Goal: Information Seeking & Learning: Learn about a topic

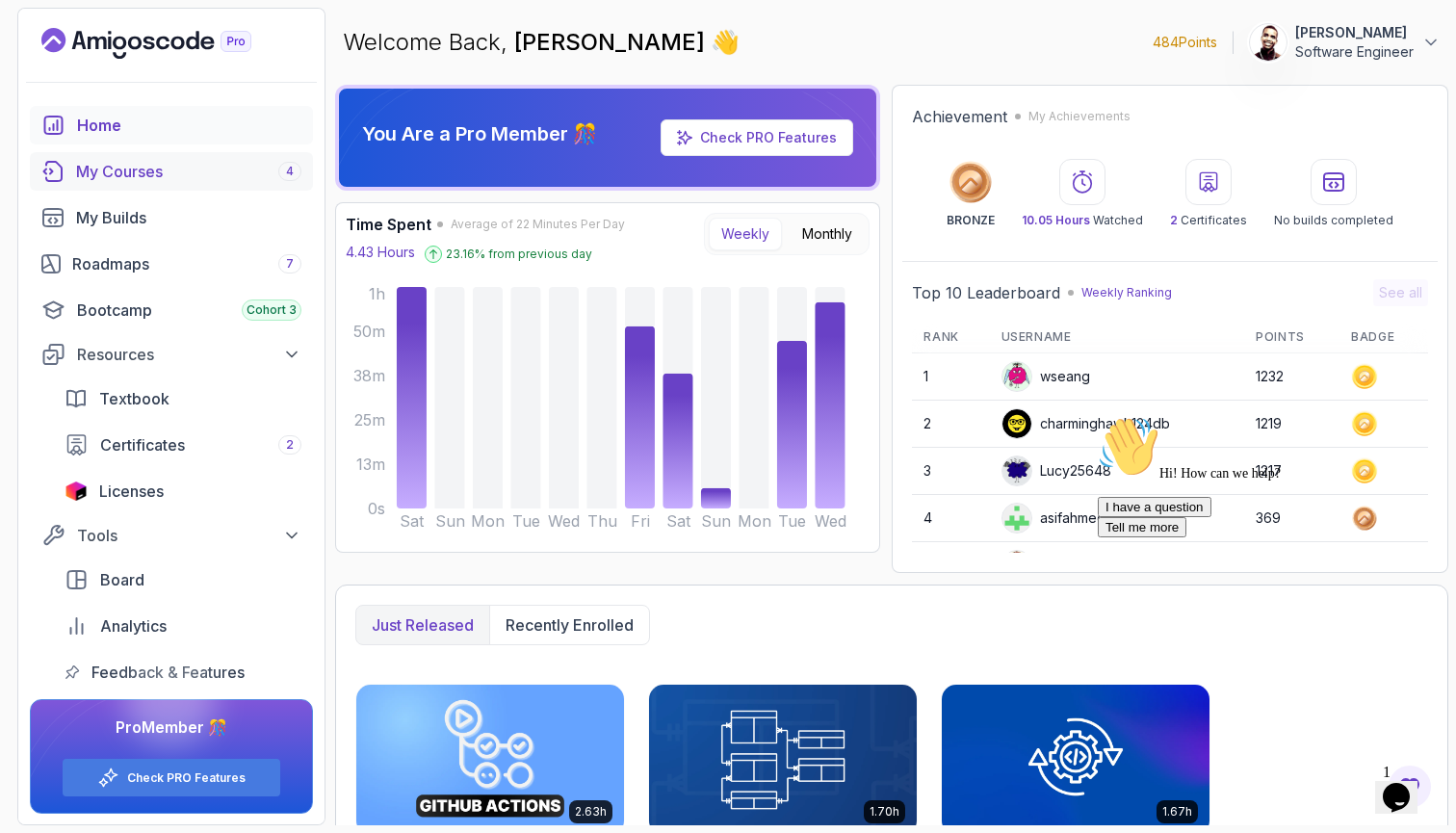
click at [202, 177] on div "My Courses 4" at bounding box center [189, 171] width 225 height 23
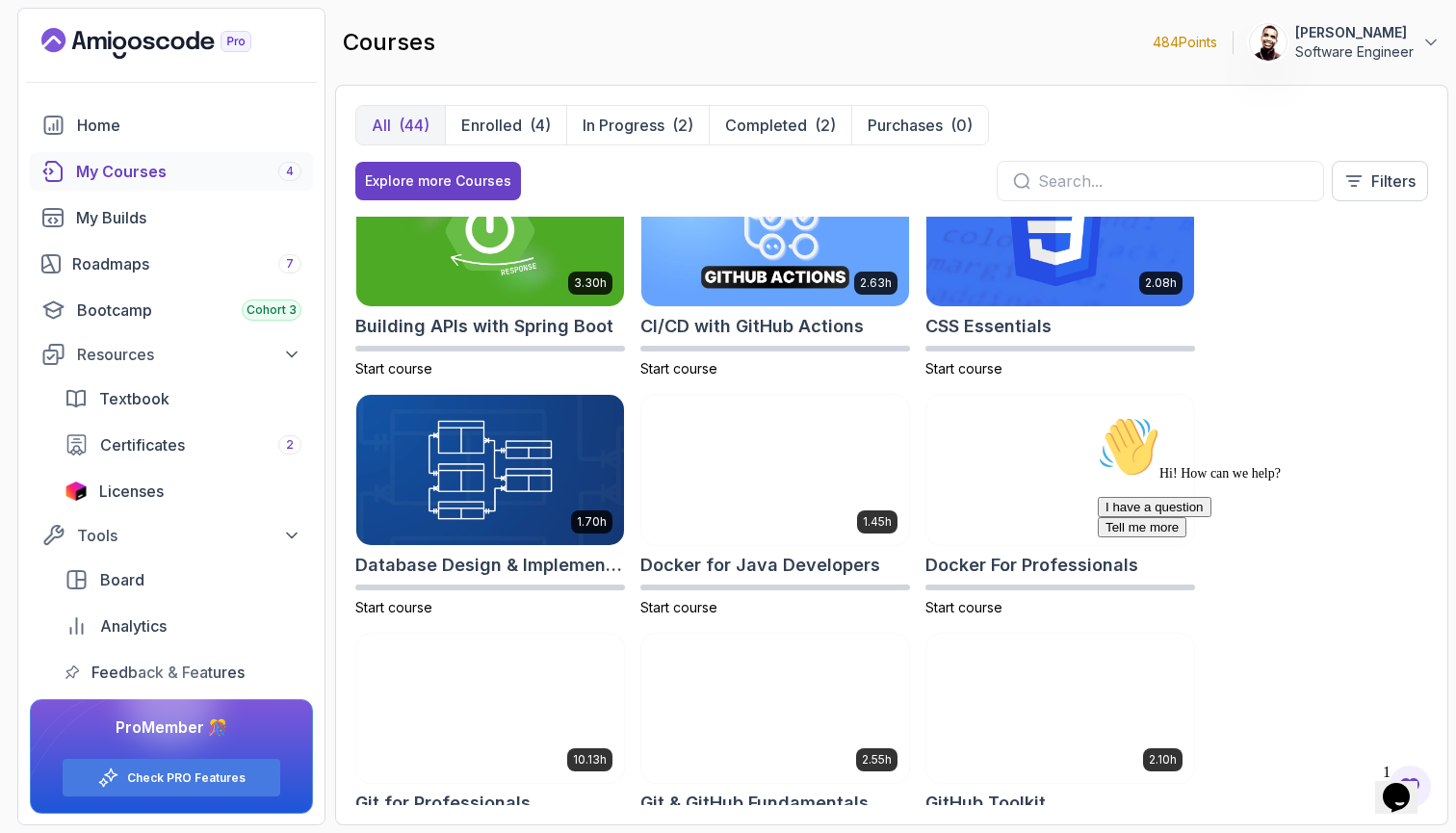
scroll to position [306, 0]
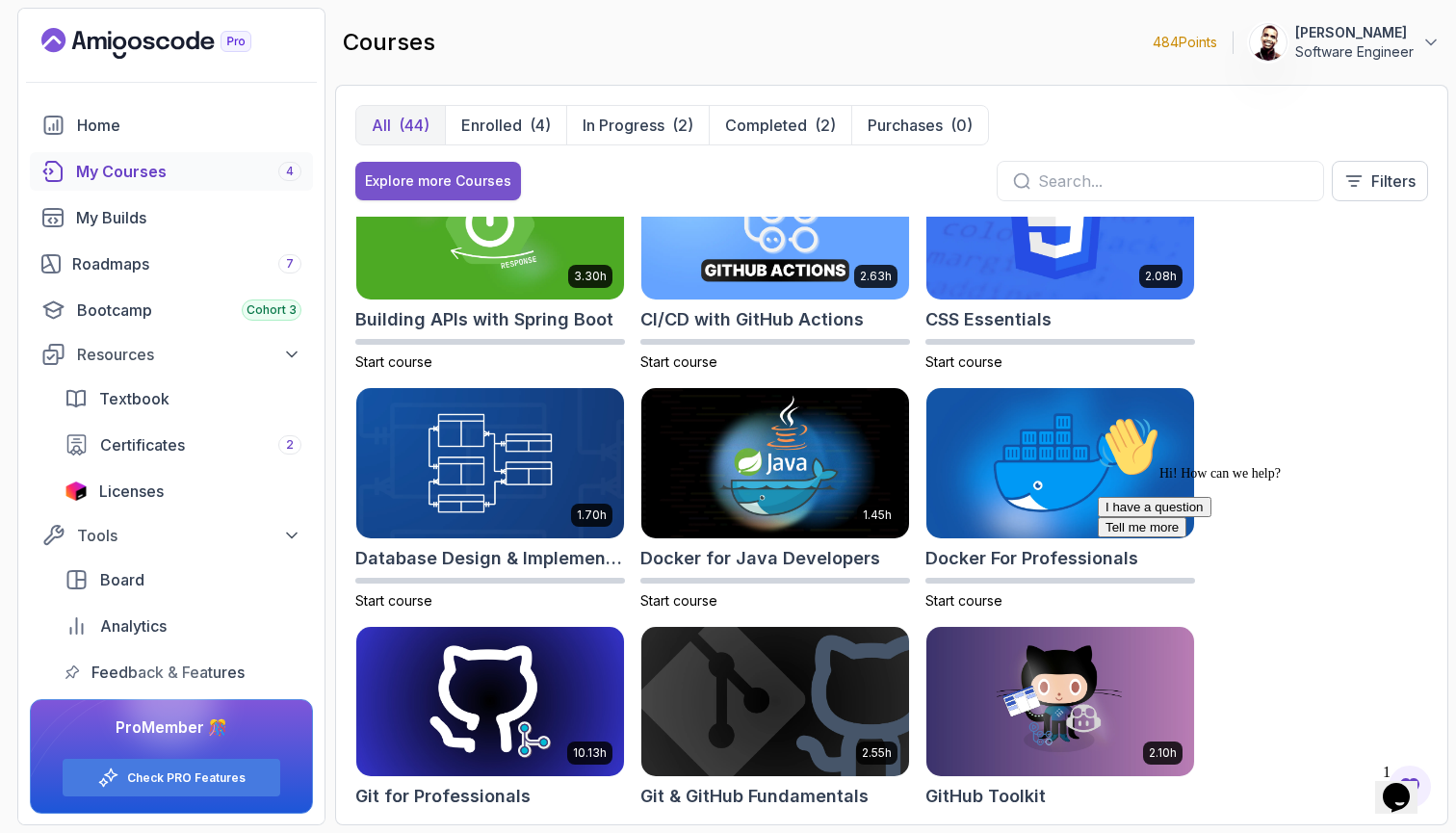
click at [466, 183] on div "Explore more Courses" at bounding box center [438, 181] width 146 height 19
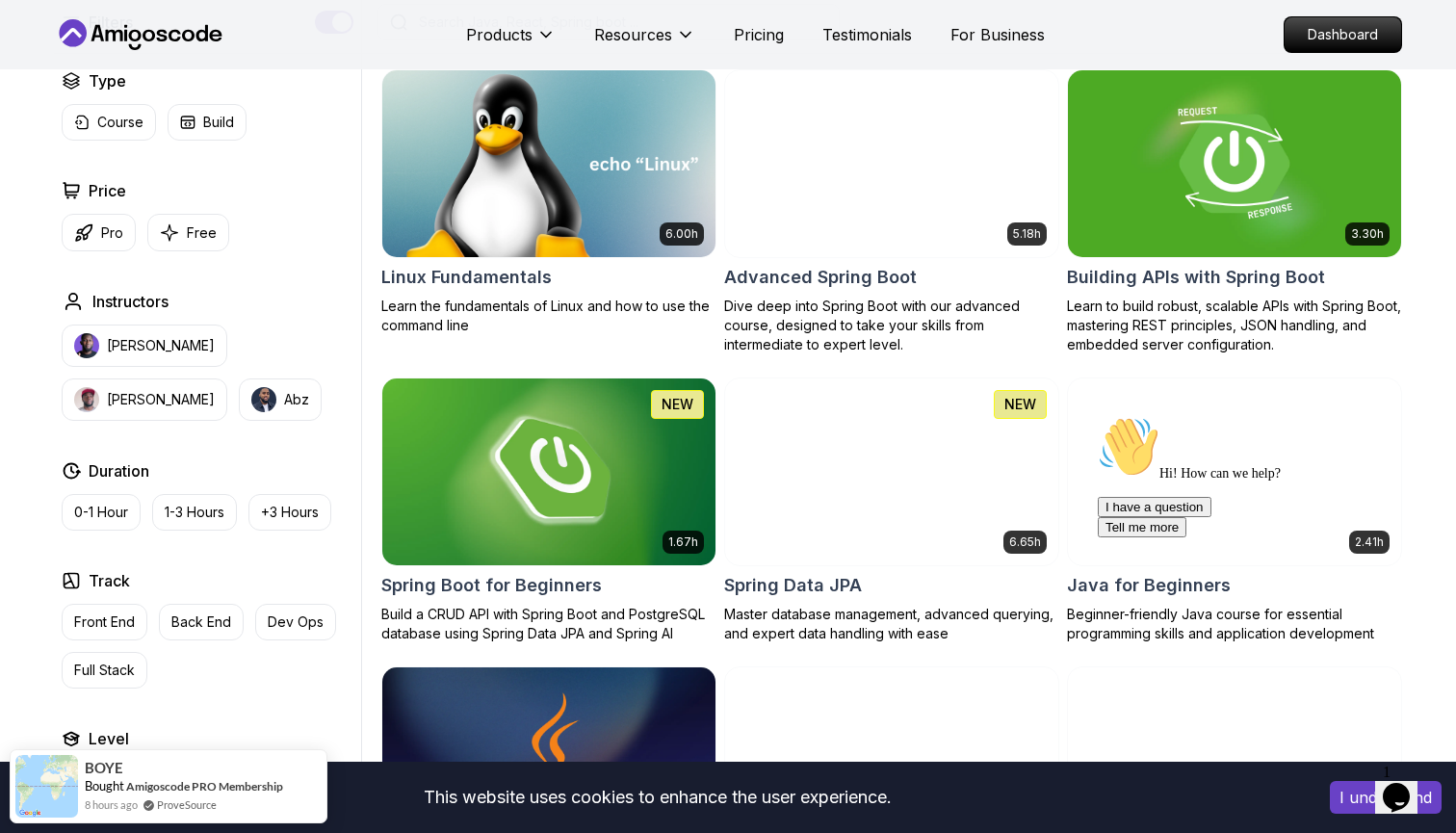
scroll to position [537, 0]
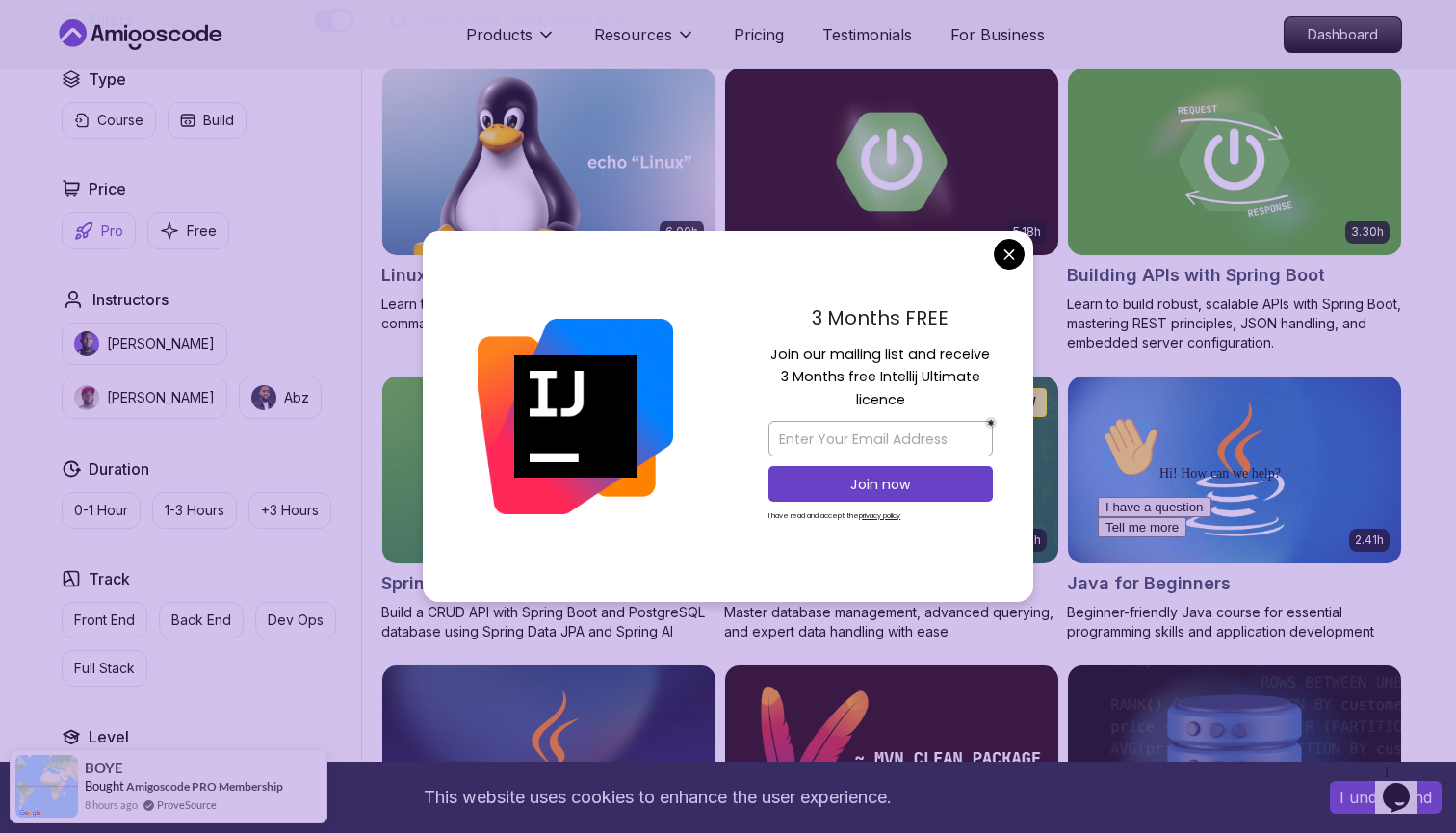
click at [113, 238] on p "Pro" at bounding box center [112, 231] width 22 height 19
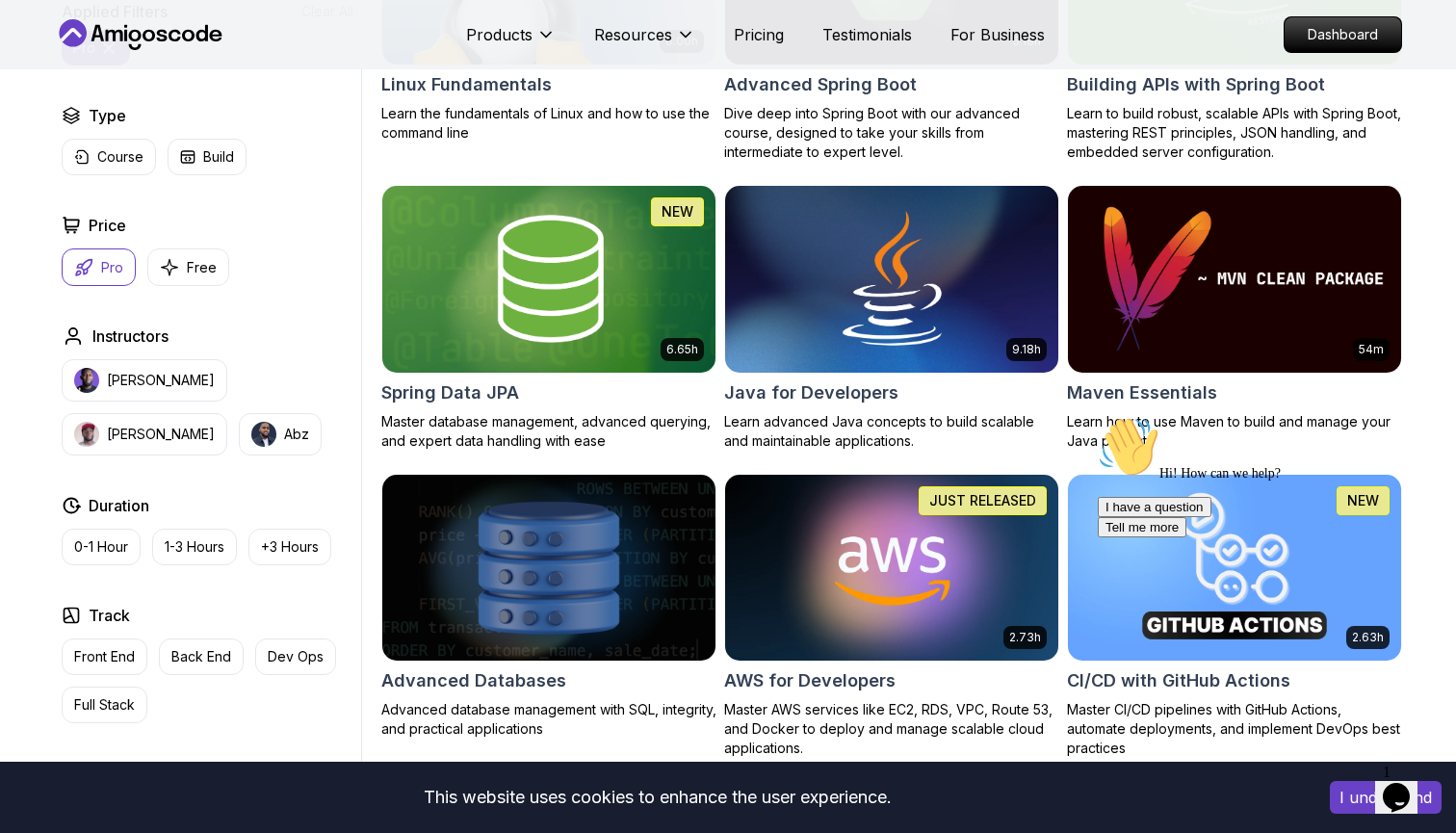
scroll to position [723, 0]
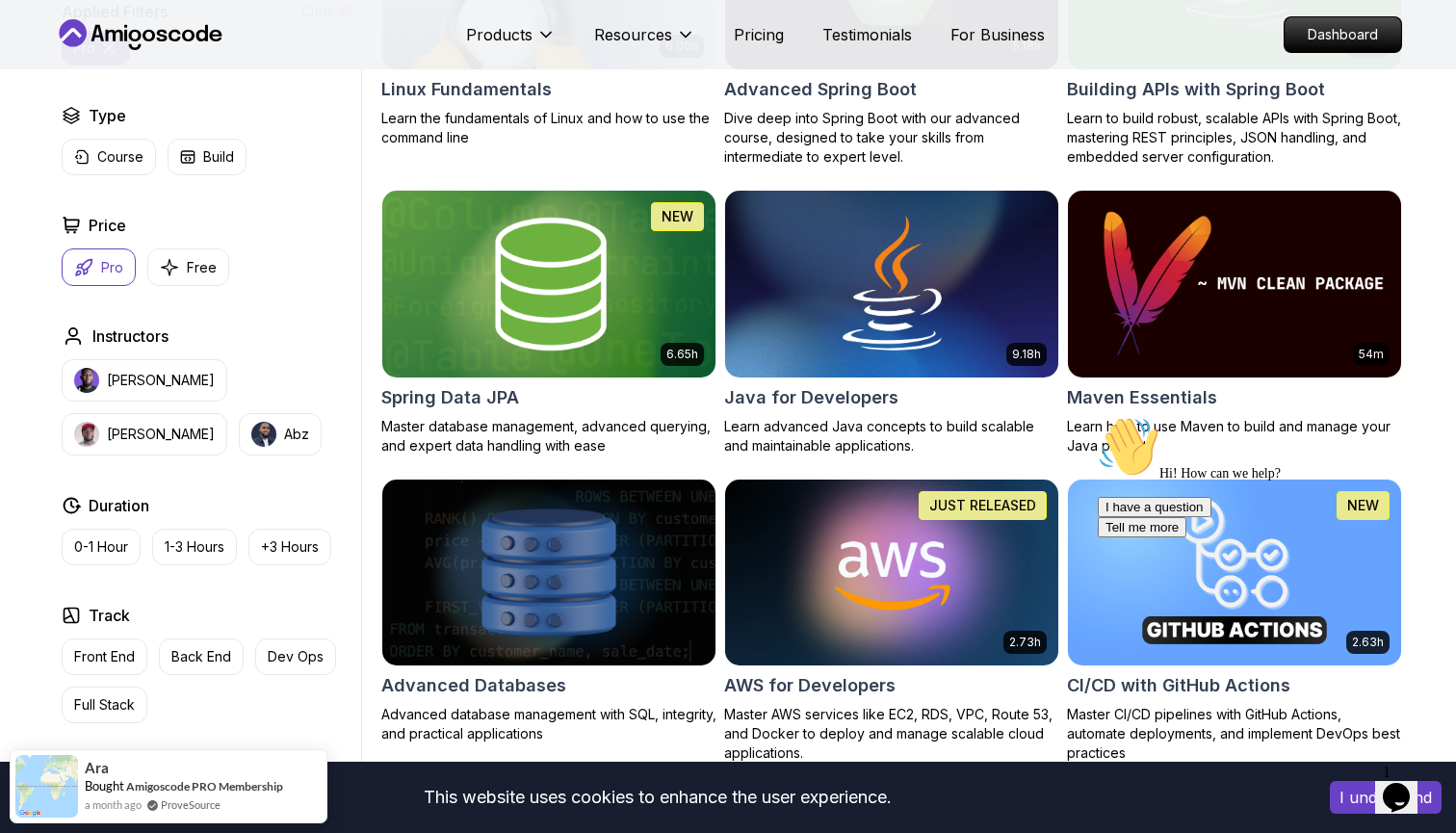
click at [485, 314] on img at bounding box center [549, 283] width 350 height 195
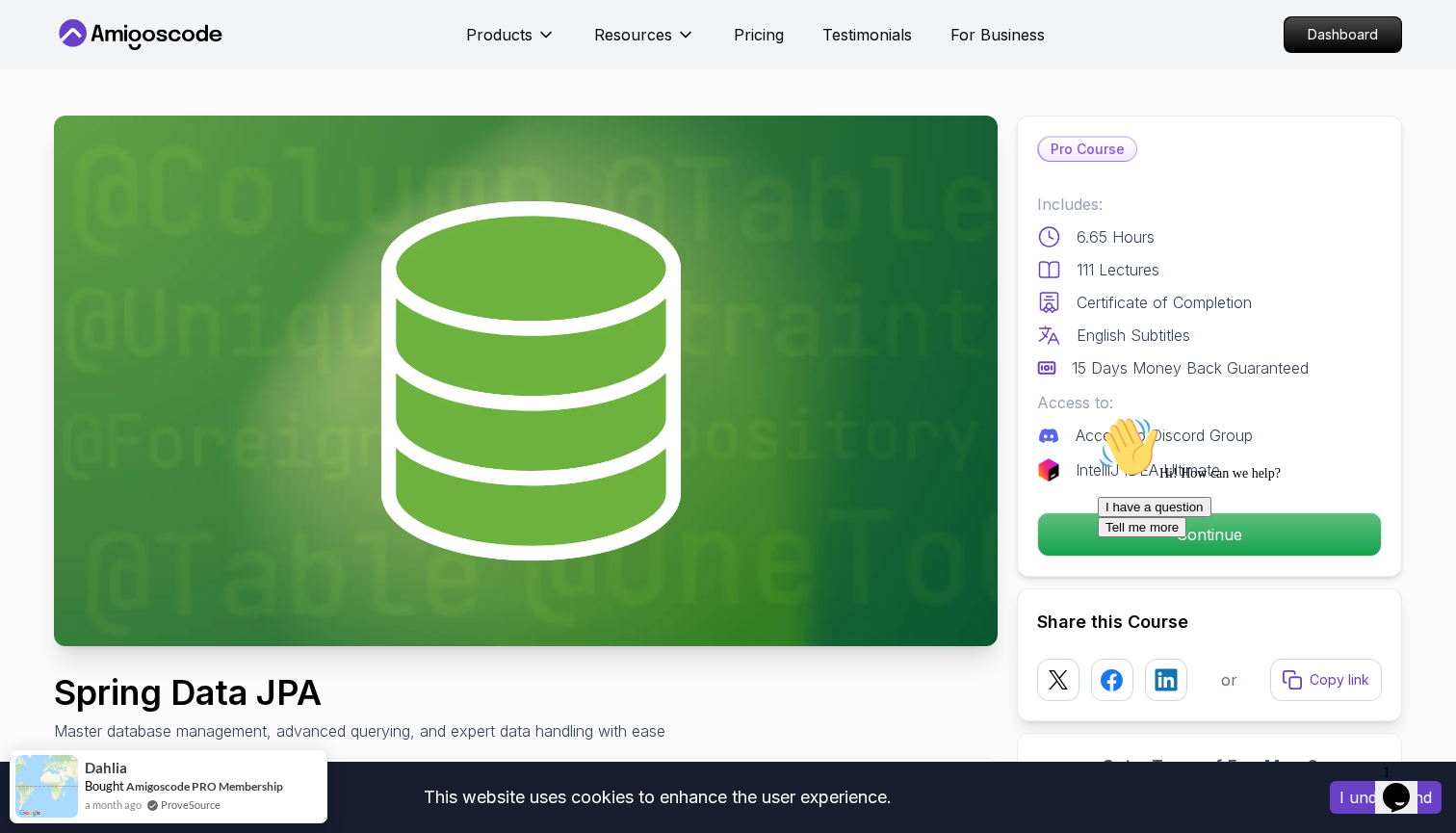
click at [1111, 416] on div at bounding box center [1271, 416] width 347 height 0
click at [1148, 531] on div "Hi! How can we help? I have a question Tell me more" at bounding box center [1271, 476] width 347 height 122
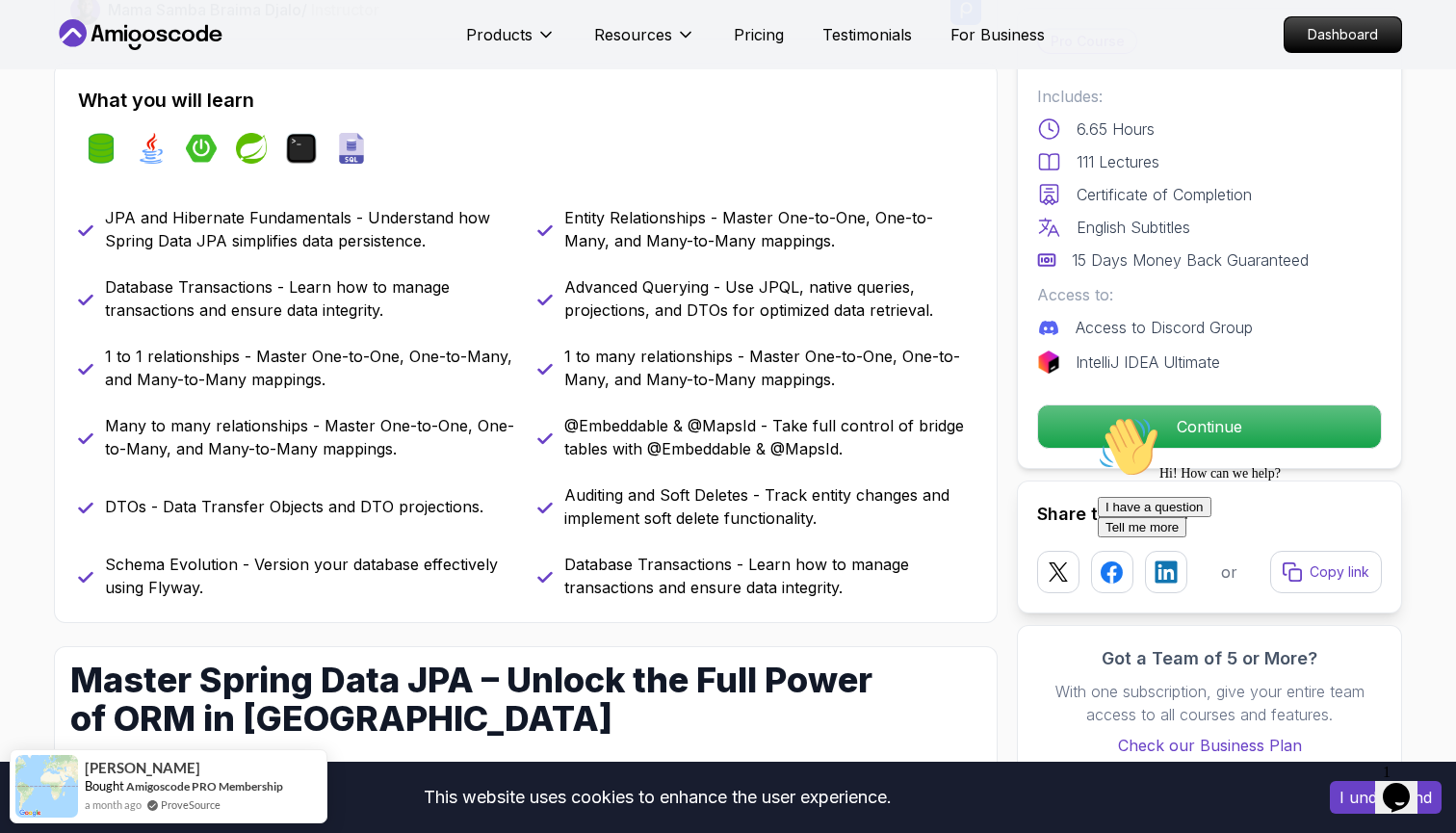
scroll to position [784, 0]
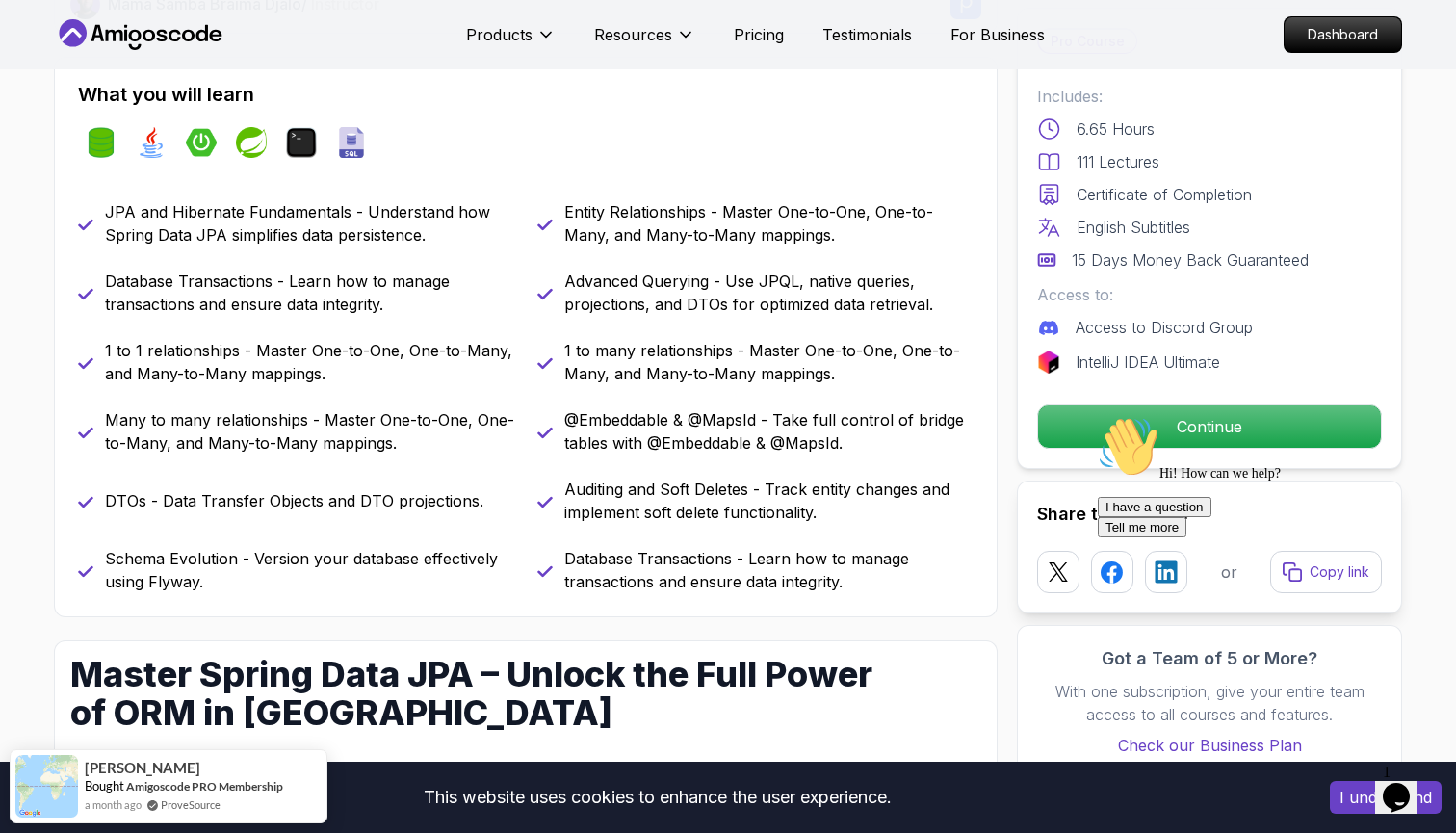
click at [1098, 416] on div "Hi! How can we help? I have a question Tell me more" at bounding box center [1271, 476] width 347 height 122
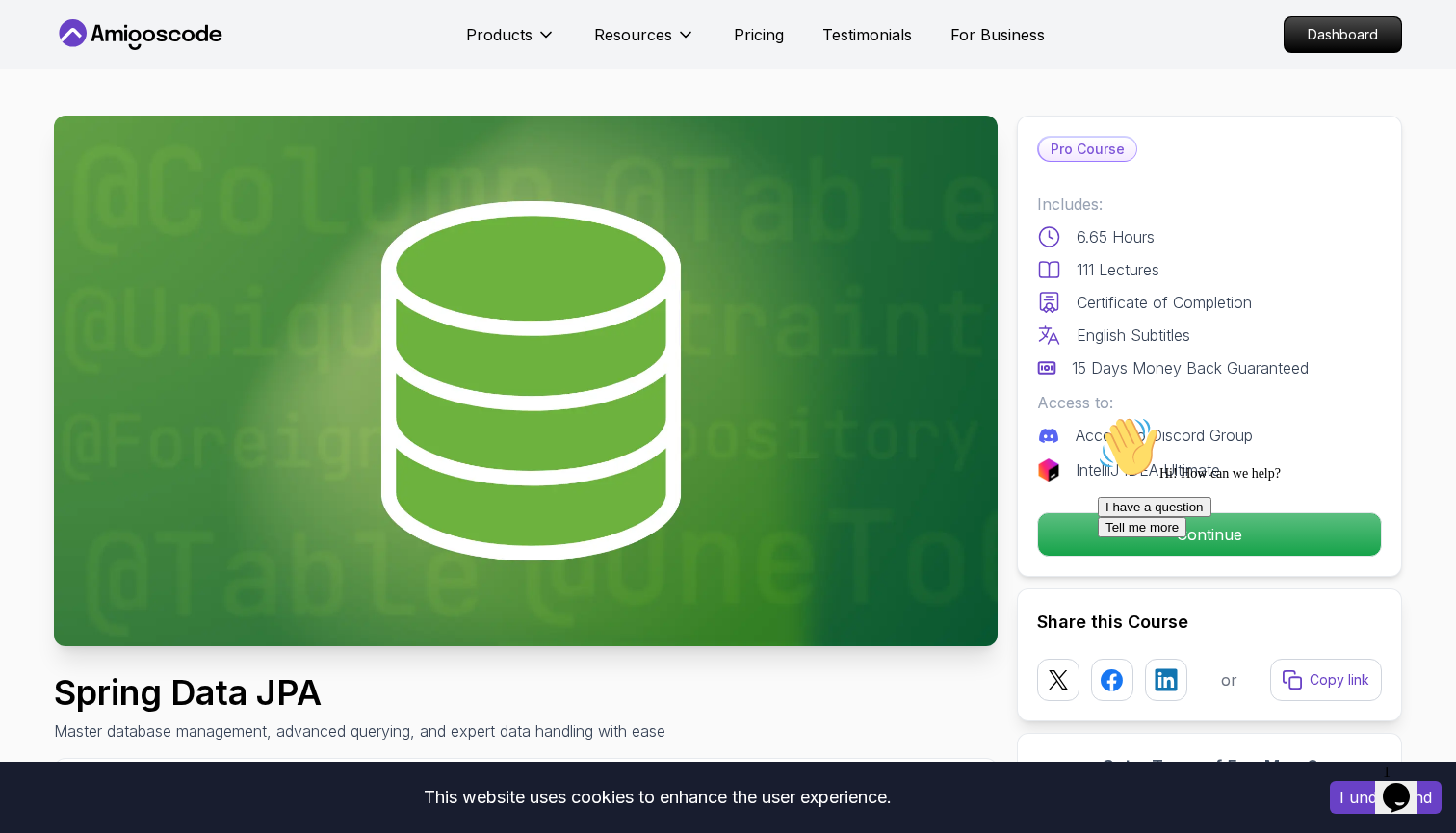
scroll to position [0, 0]
click at [1105, 511] on div "Hi! How can we help? I have a question Tell me more" at bounding box center [1271, 476] width 347 height 122
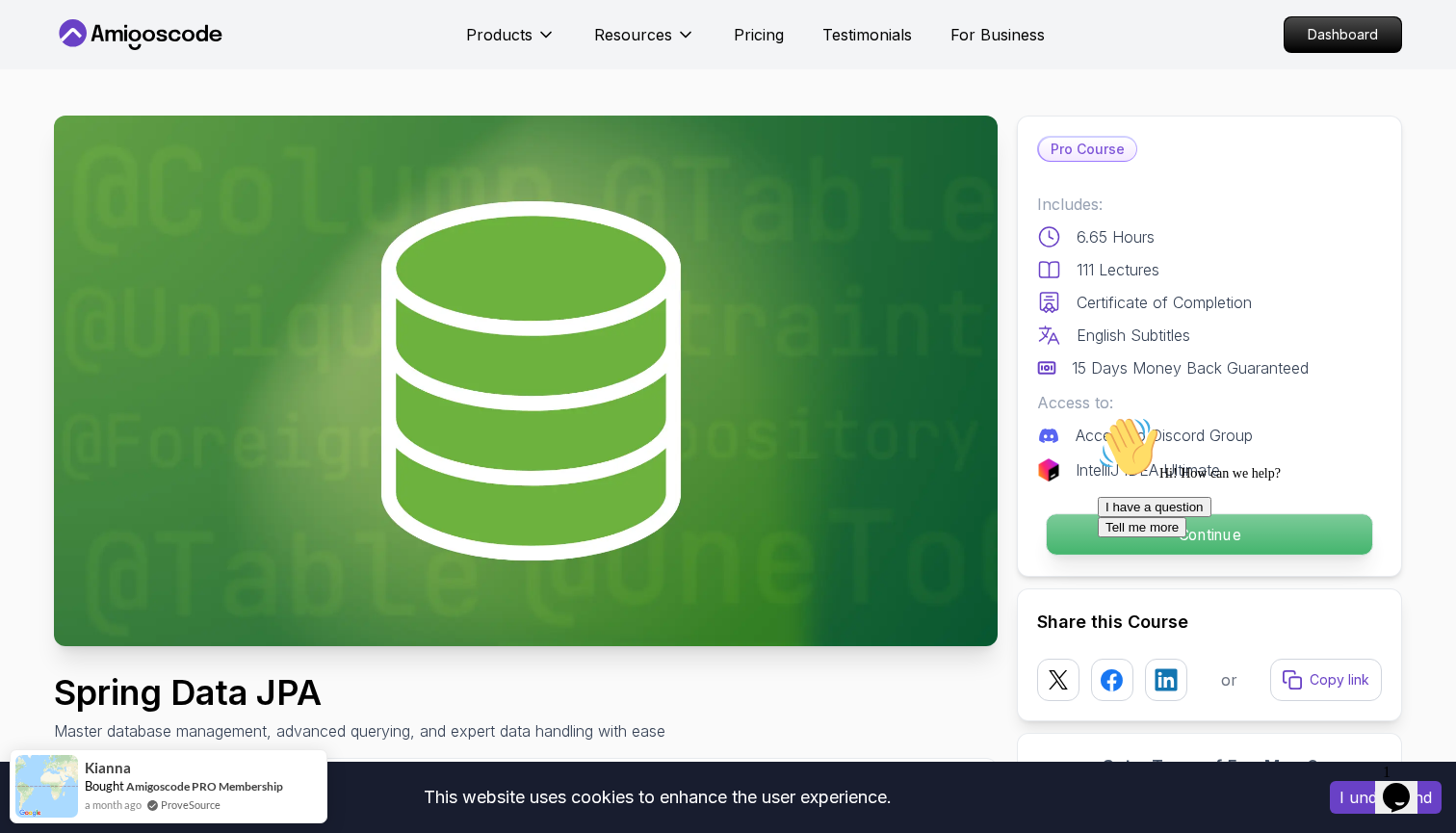
click at [1065, 525] on p "Continue" at bounding box center [1209, 534] width 326 height 41
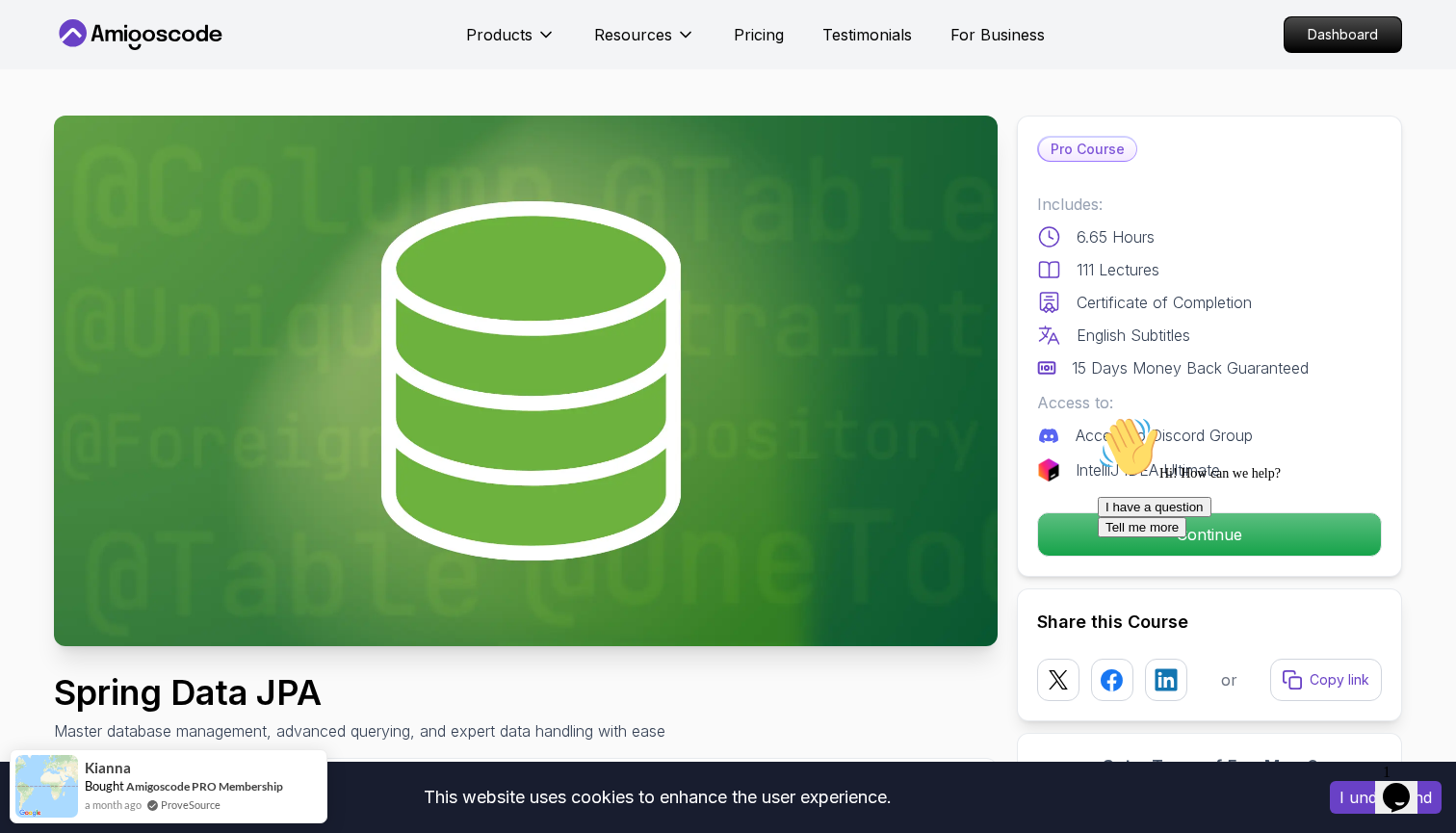
click at [1113, 416] on div at bounding box center [1271, 416] width 347 height 0
click at [1118, 535] on div "Hi! How can we help? I have a question Tell me more" at bounding box center [1271, 476] width 347 height 122
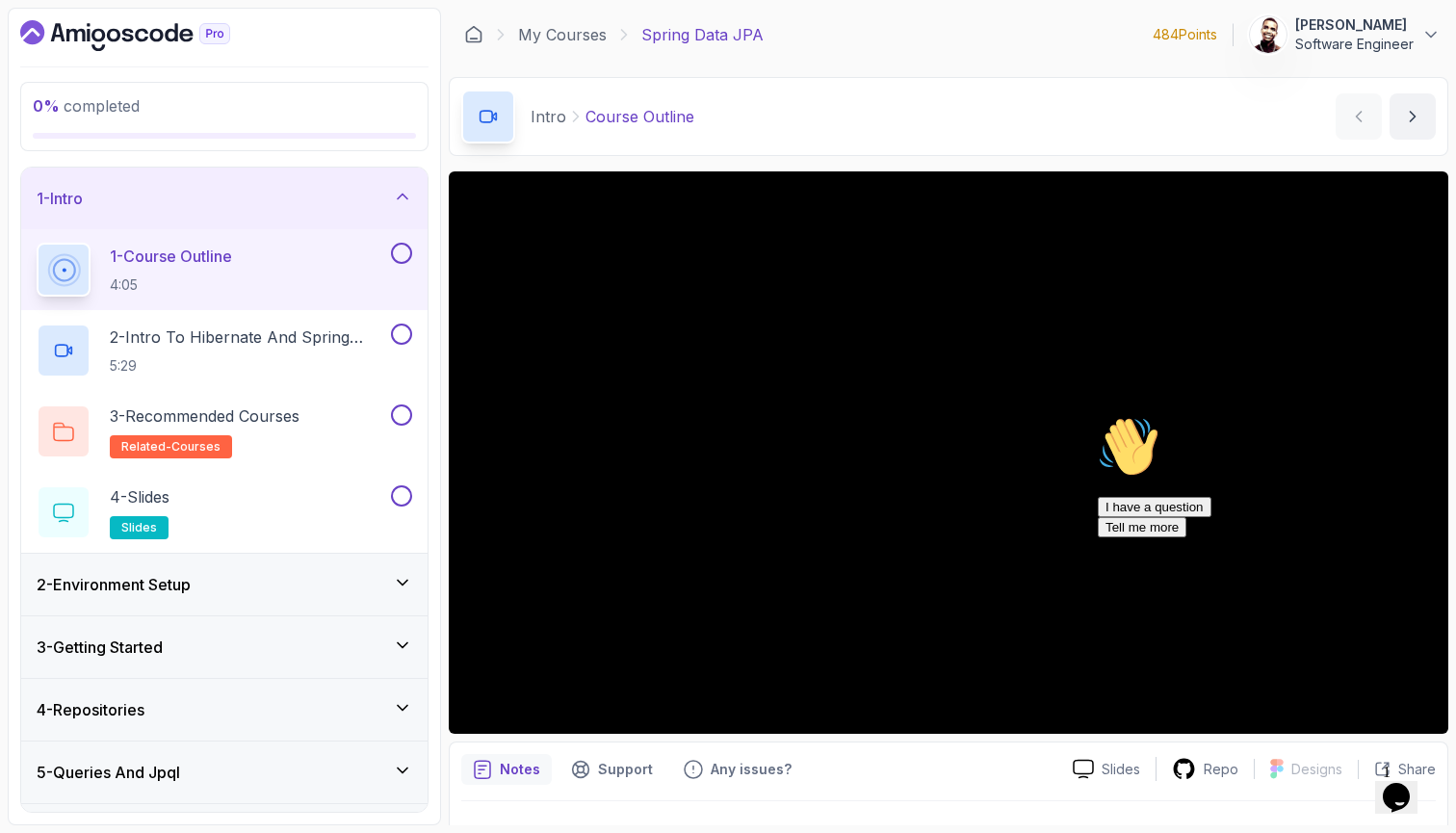
click at [1098, 416] on icon "Chat attention grabber" at bounding box center [1098, 416] width 0 height 0
click at [1345, 783] on icon "Close" at bounding box center [1345, 790] width 0 height 16
click at [193, 436] on p "related-courses" at bounding box center [171, 446] width 123 height 23
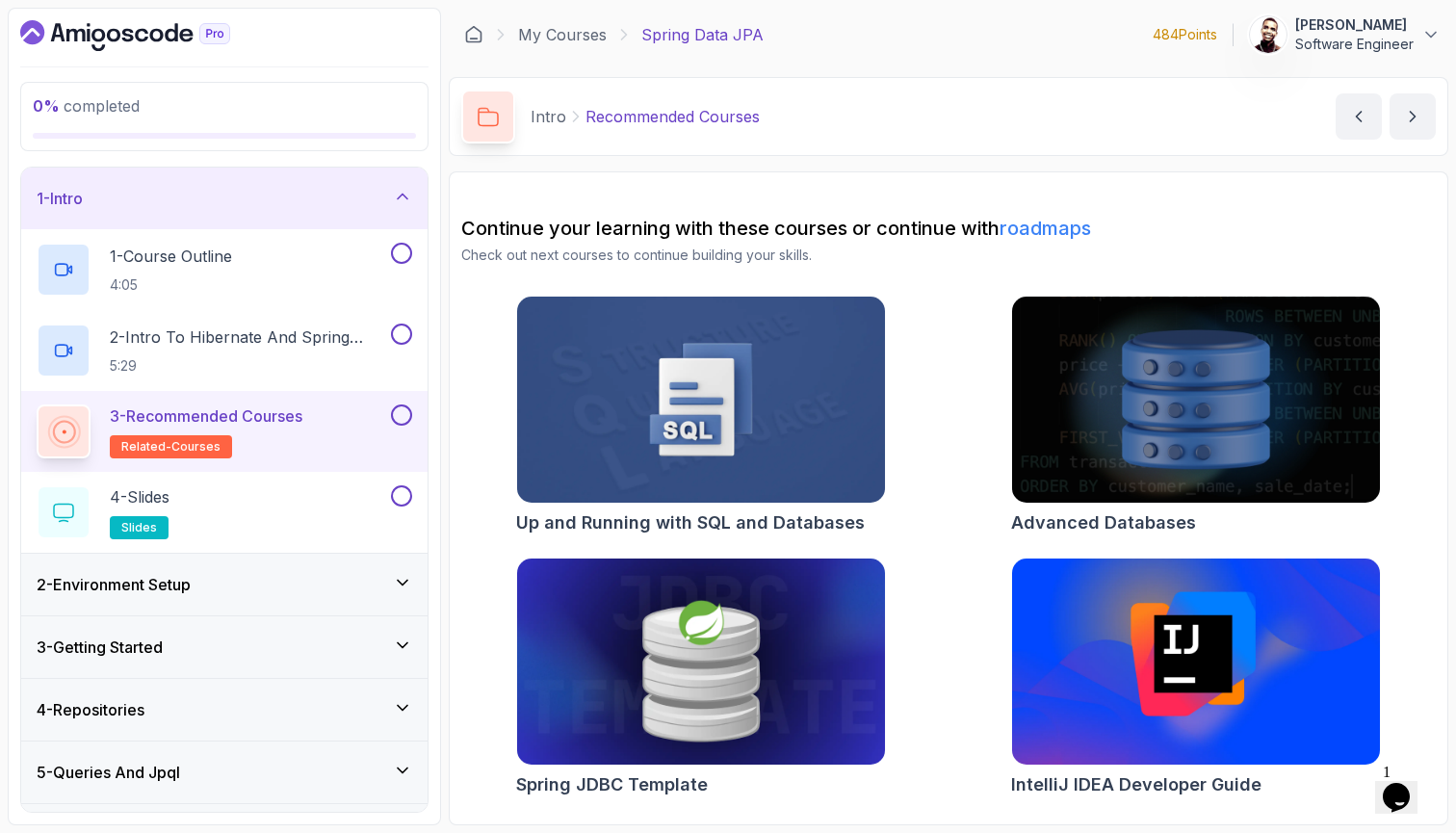
click at [752, 558] on img at bounding box center [701, 662] width 387 height 216
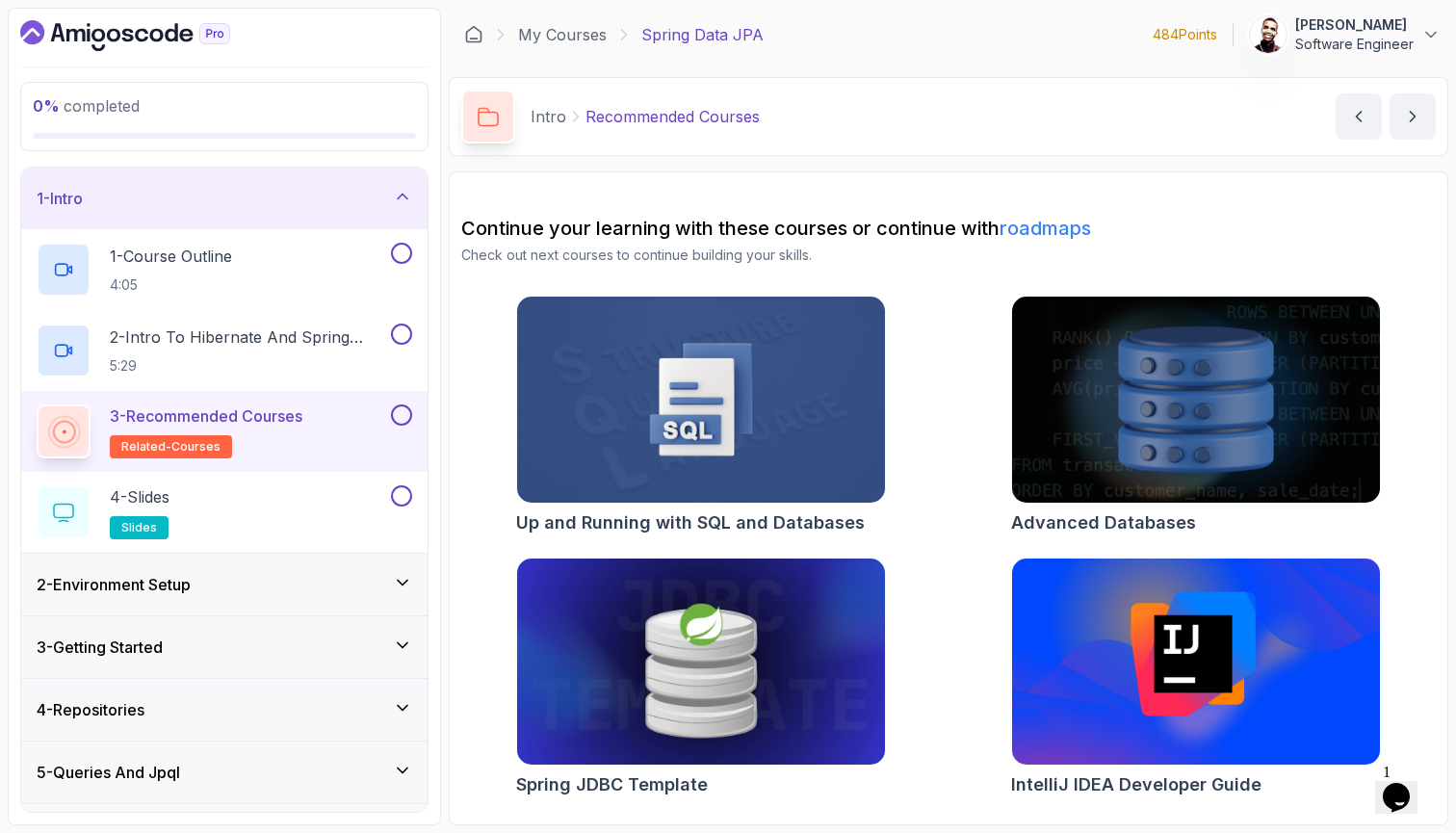
click at [1128, 341] on img at bounding box center [1196, 400] width 387 height 216
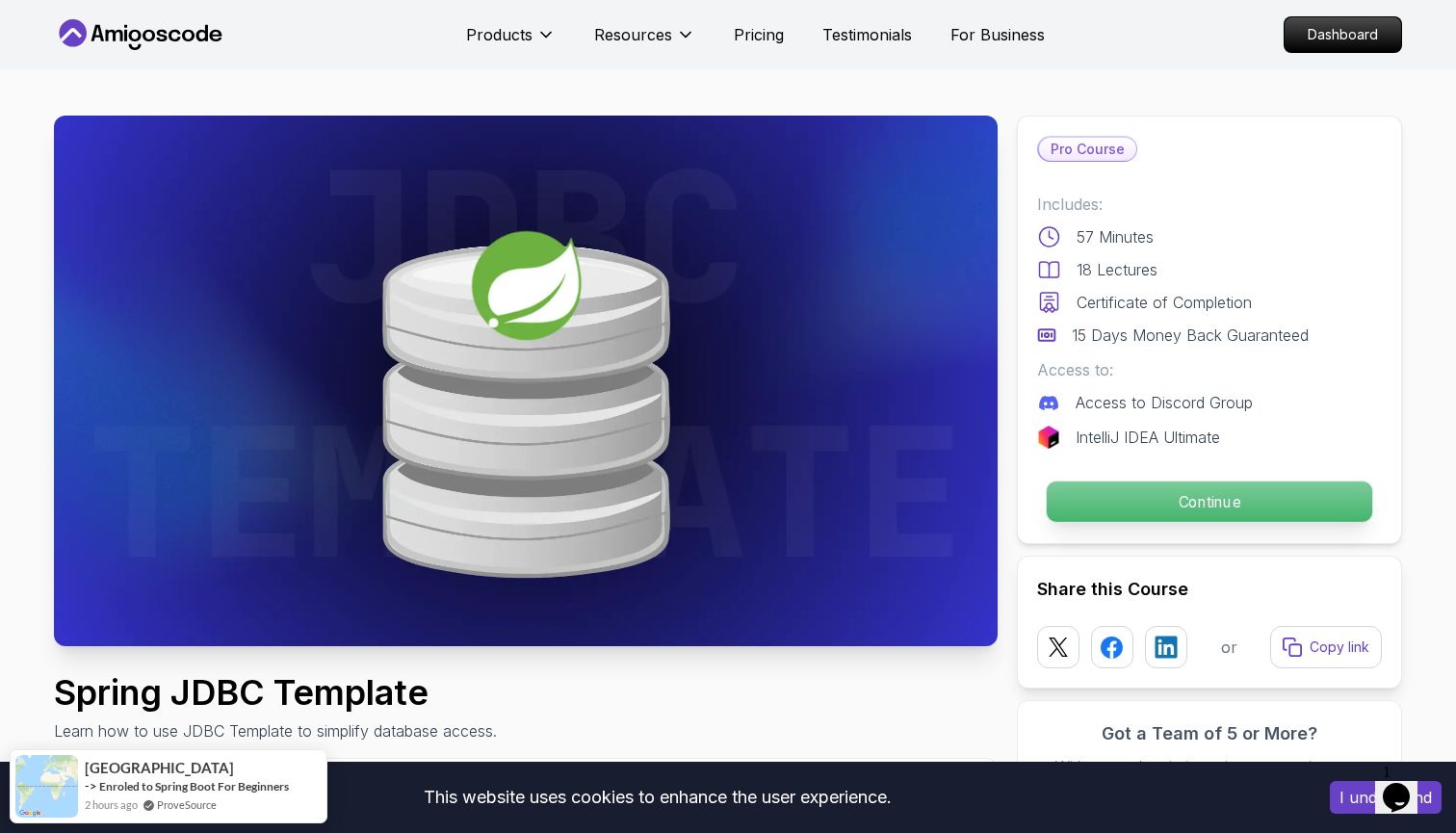
click at [1186, 514] on p "Continue" at bounding box center [1209, 502] width 326 height 41
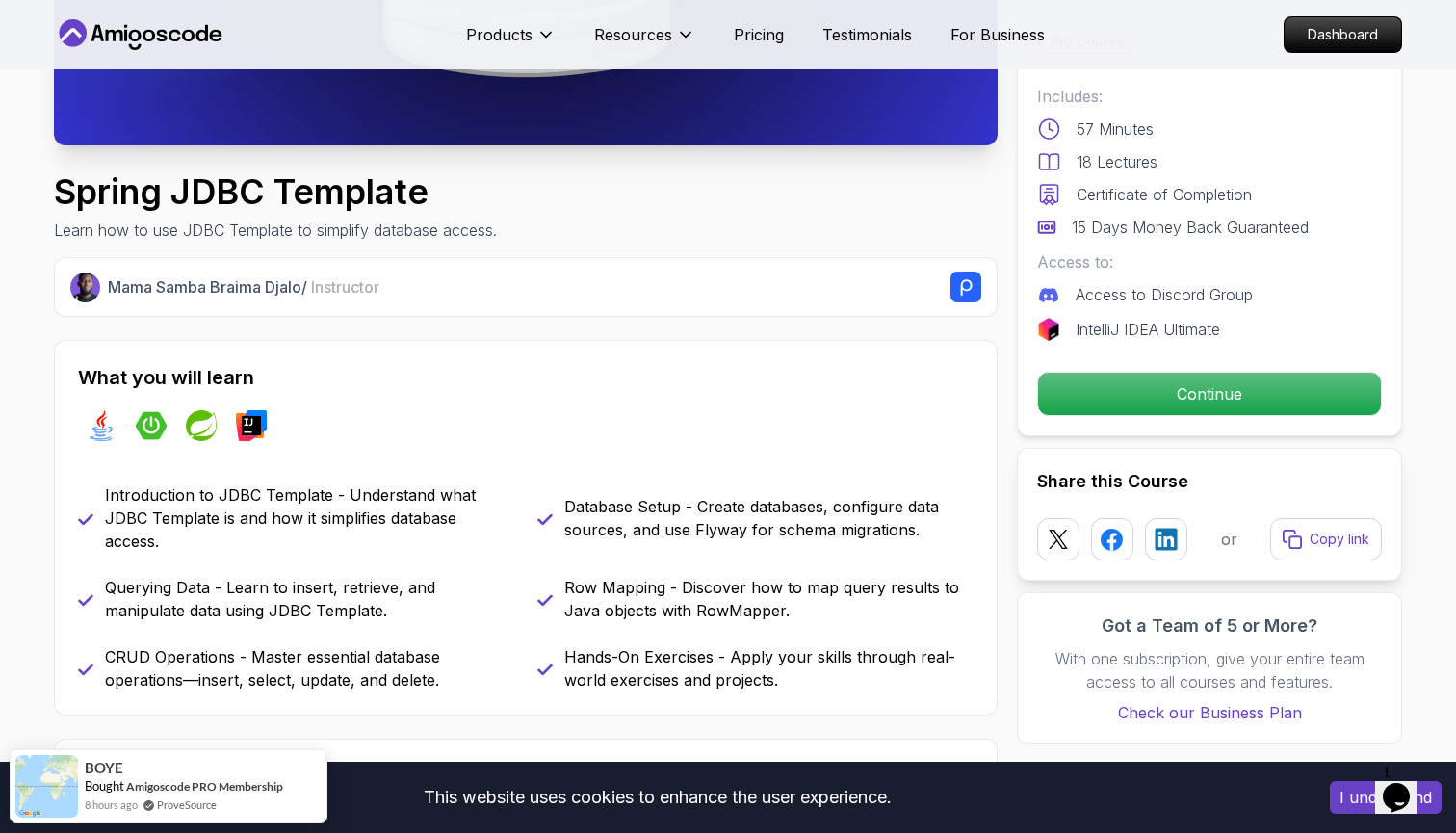
scroll to position [535, 0]
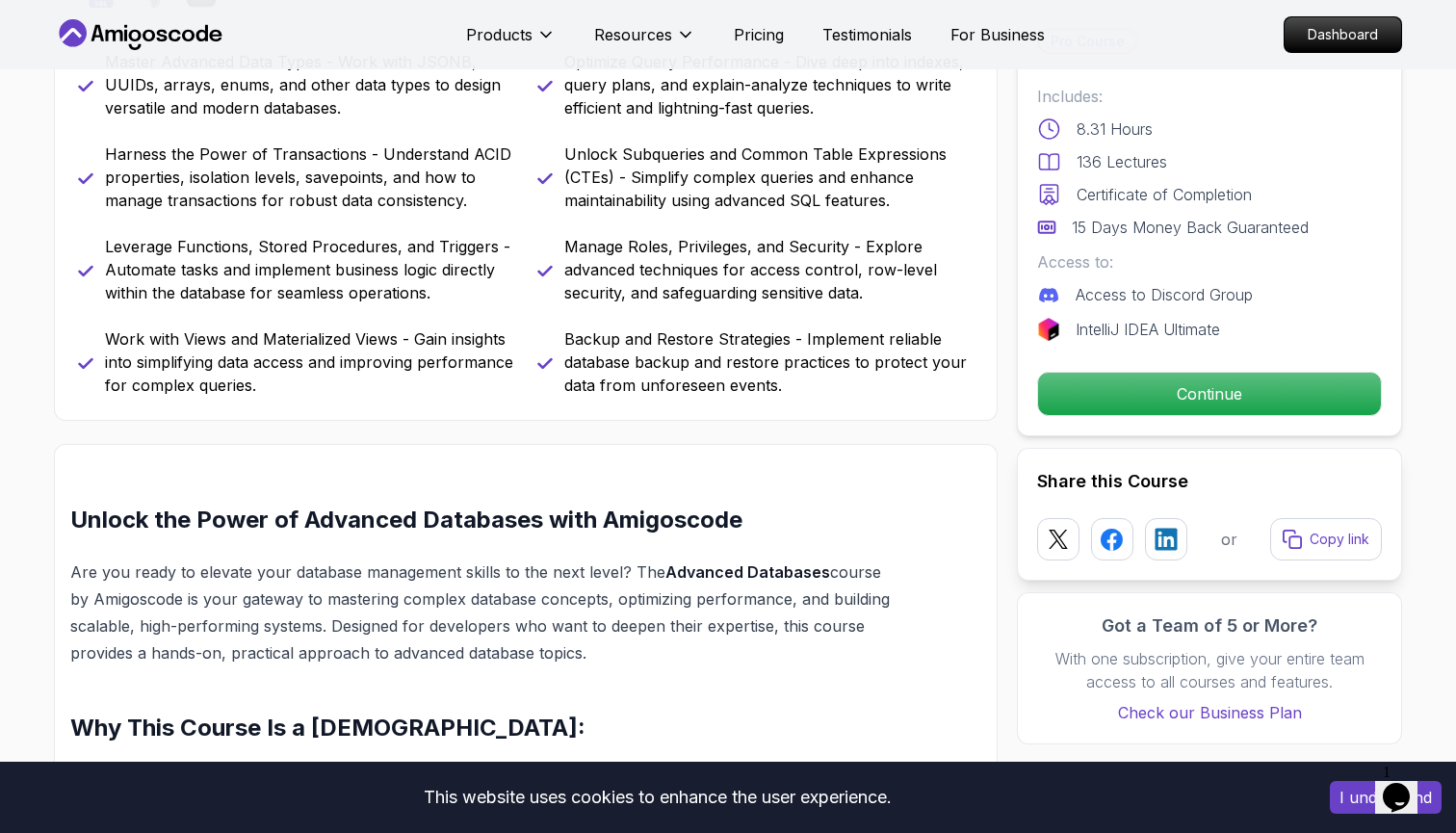
scroll to position [935, 0]
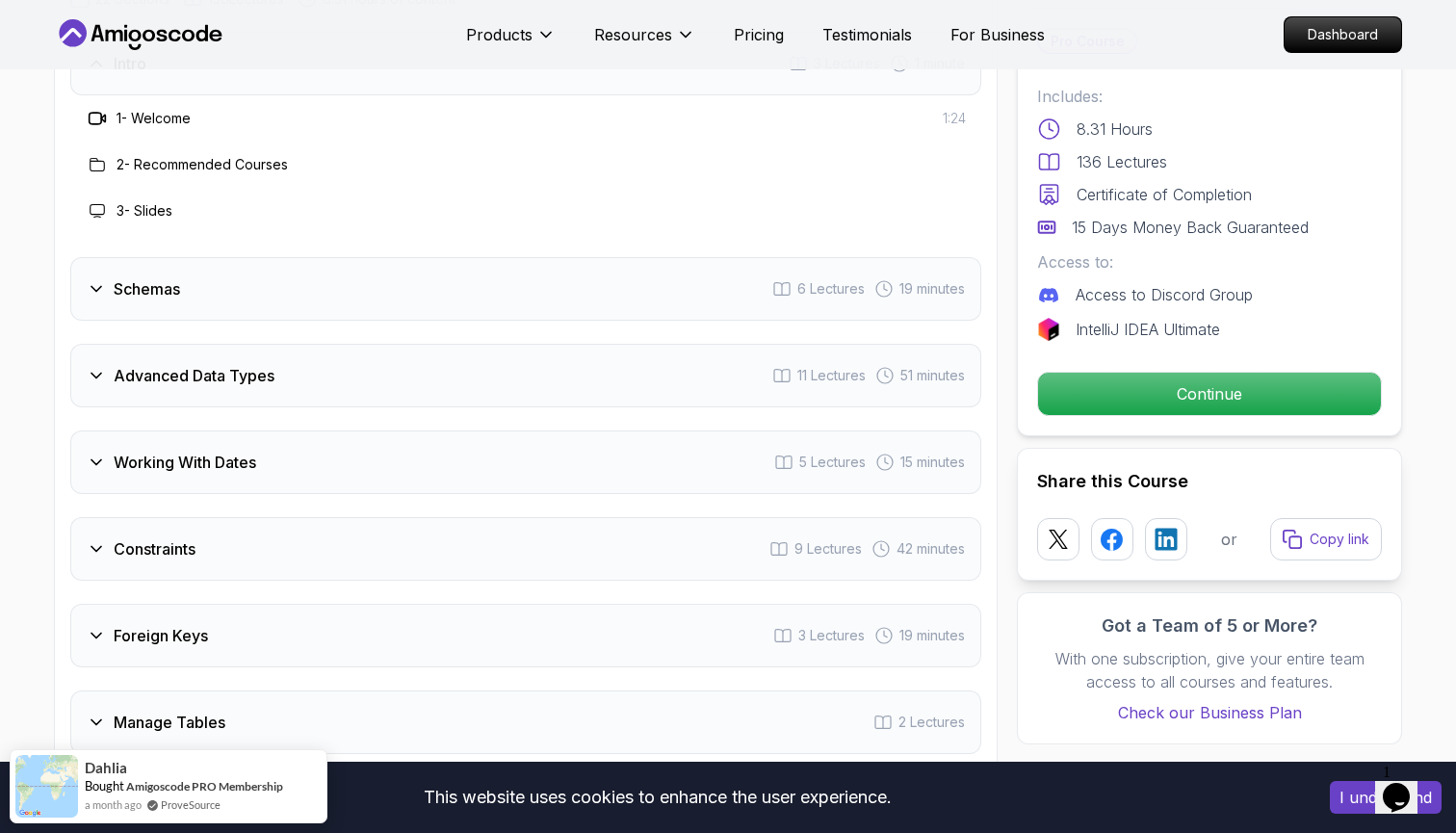
scroll to position [2868, 0]
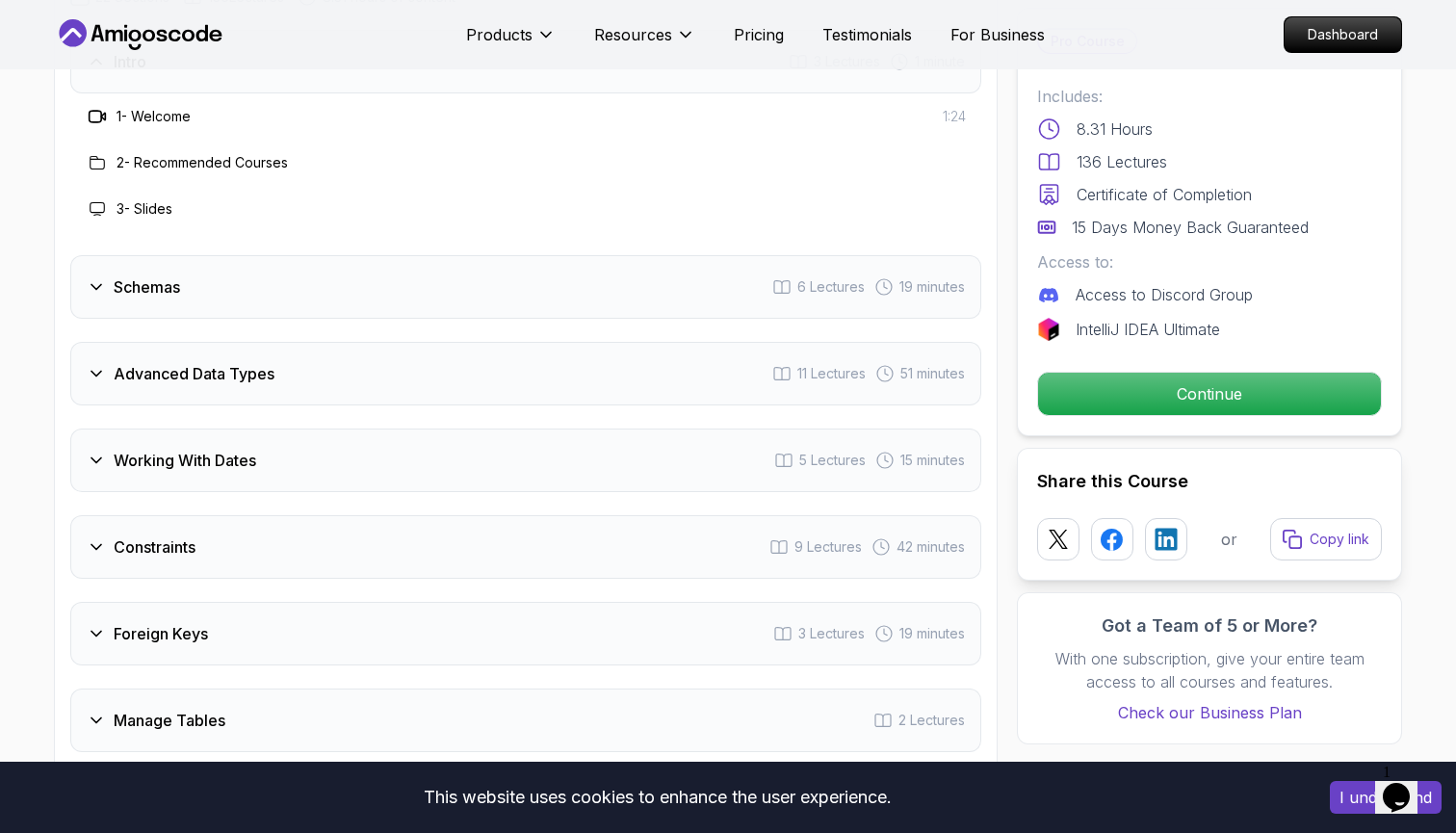
click at [670, 312] on div "Schemas 6 Lectures 19 minutes" at bounding box center [526, 287] width 911 height 64
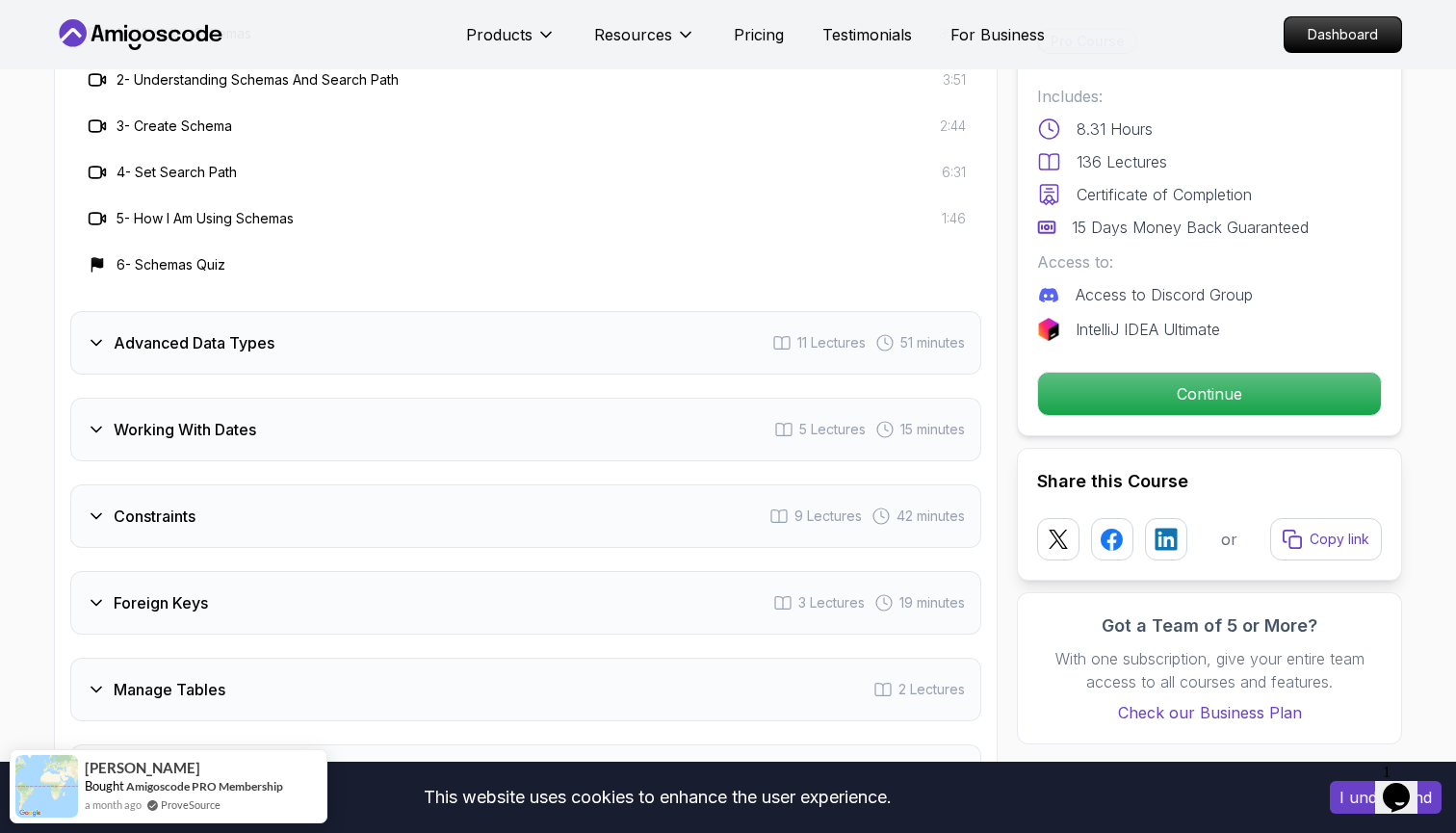
scroll to position [3054, 0]
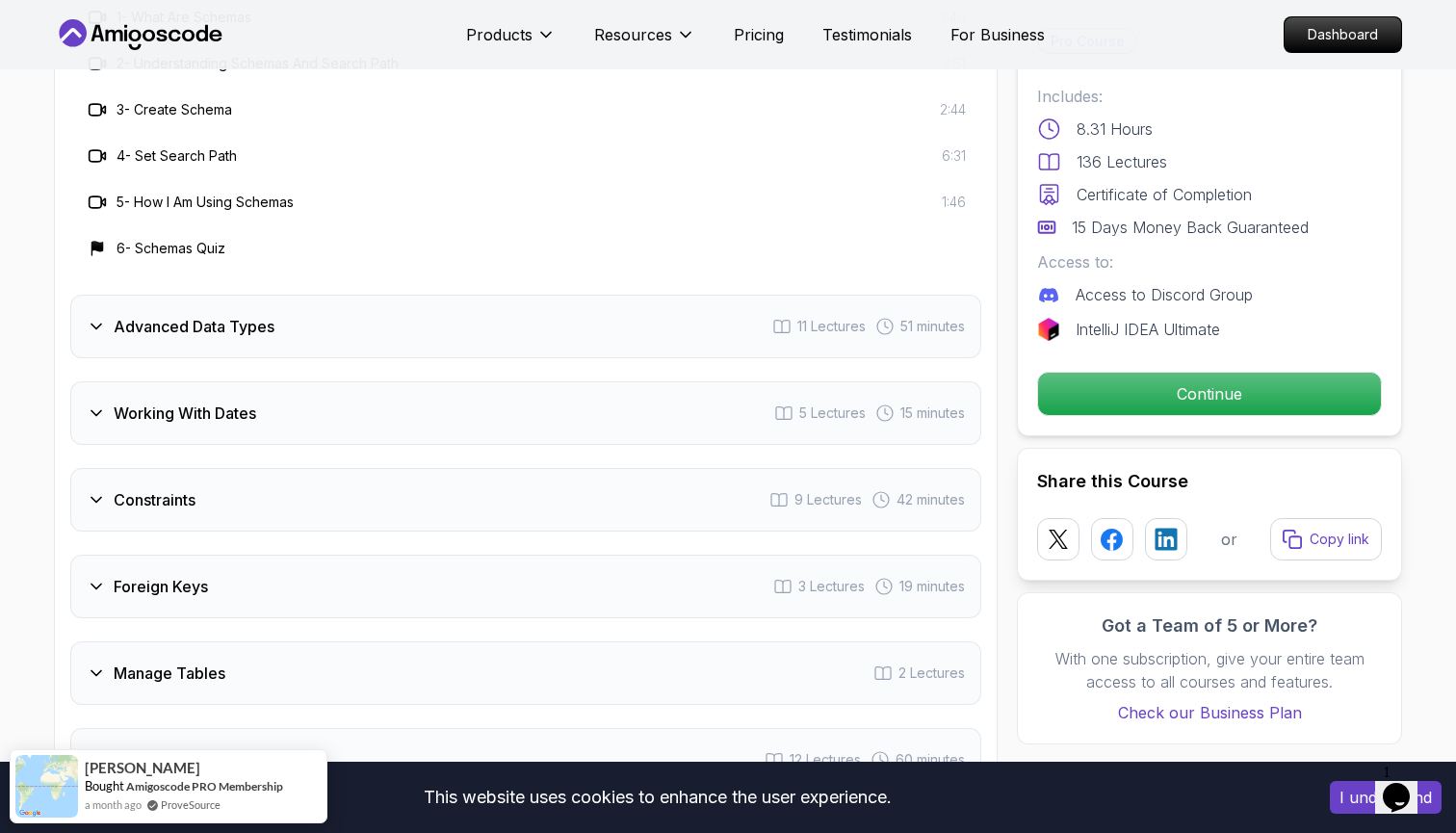
click at [613, 340] on div "Advanced Data Types 11 Lectures 51 minutes" at bounding box center [526, 327] width 911 height 64
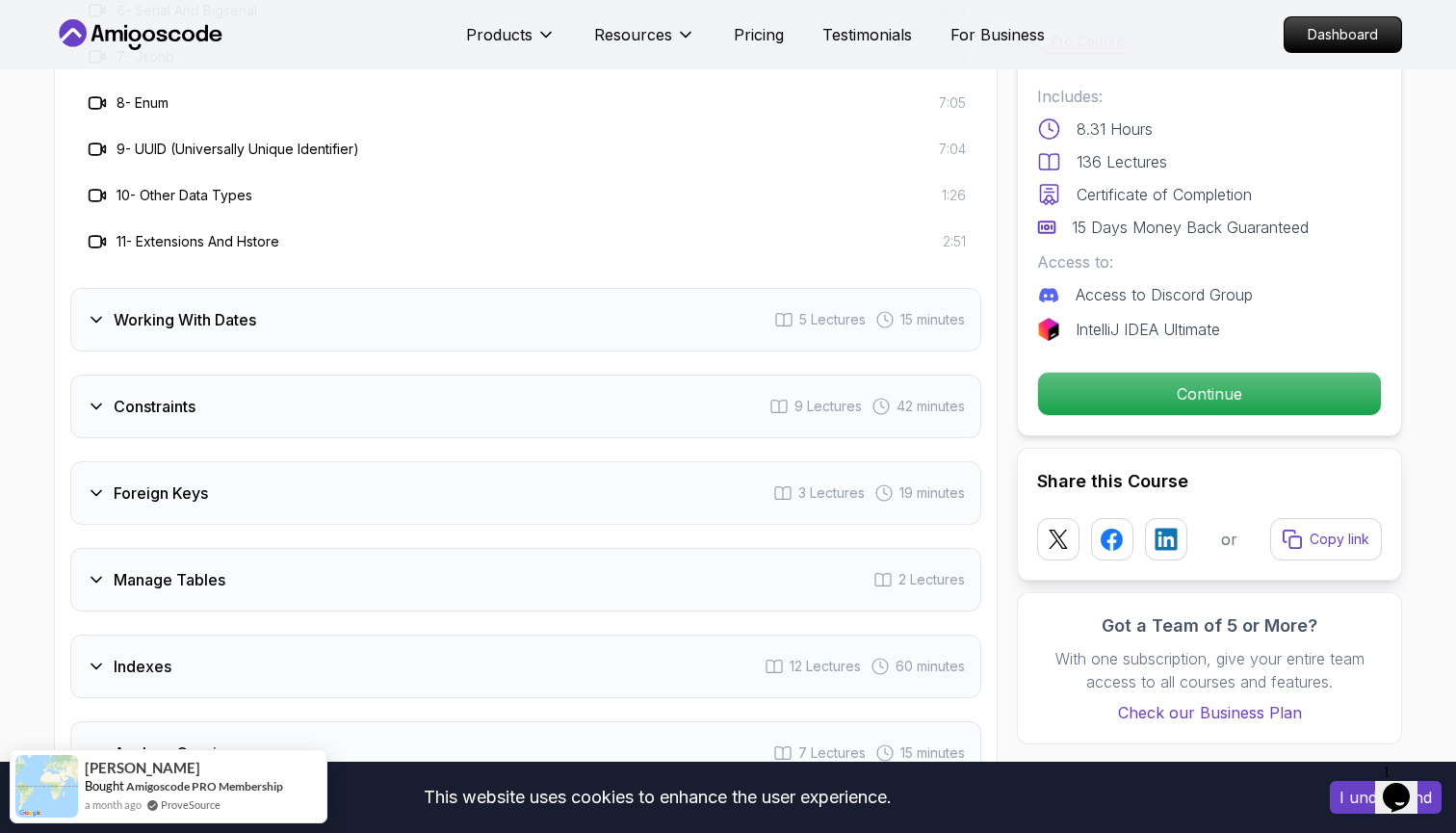
scroll to position [3425, 0]
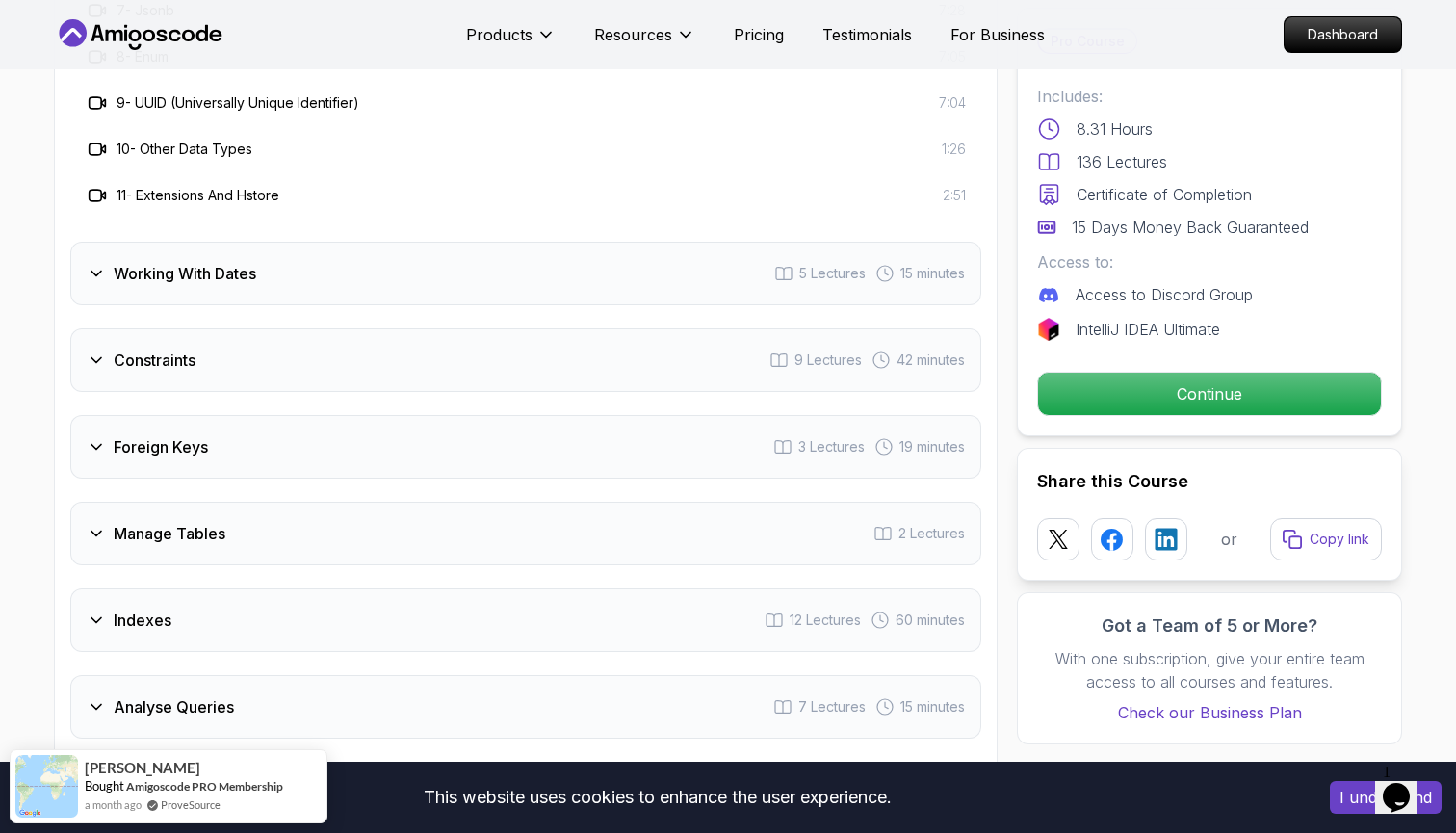
click at [604, 279] on div "Working With Dates 5 Lectures 15 minutes" at bounding box center [526, 273] width 911 height 64
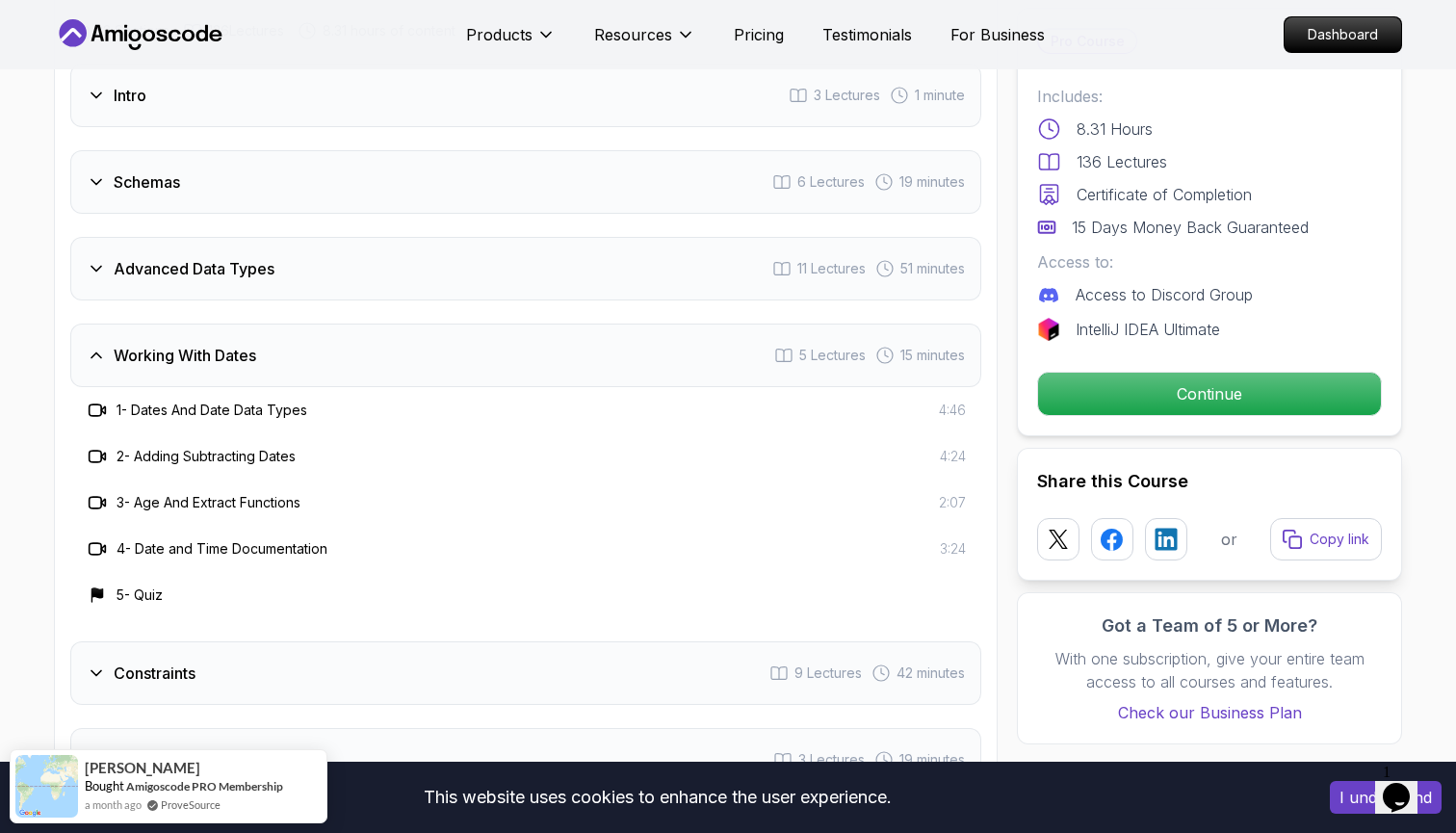
scroll to position [2830, 0]
